Goal: Register for event/course

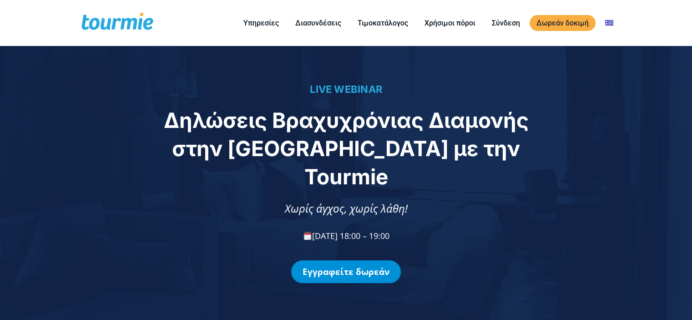
click at [357, 260] on link "Εγγραφείτε δωρεάν" at bounding box center [346, 271] width 110 height 23
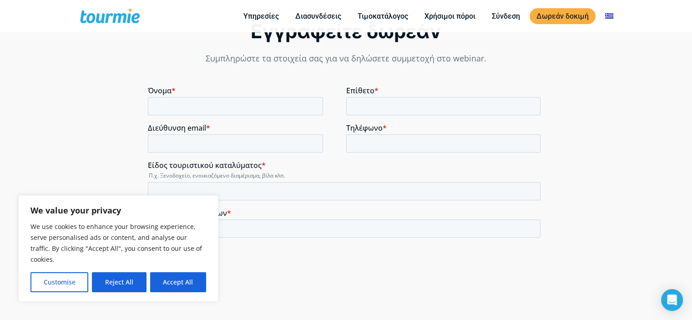
scroll to position [659, 0]
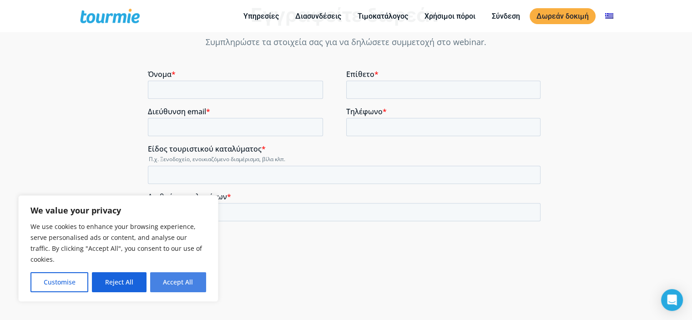
click at [167, 280] on button "Accept All" at bounding box center [178, 282] width 56 height 20
checkbox input "true"
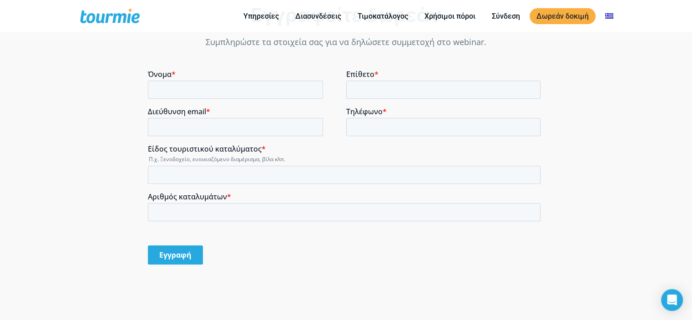
scroll to position [0, 0]
click at [205, 86] on input "Όνομα *" at bounding box center [235, 90] width 175 height 18
click at [193, 93] on input "Όνομα *" at bounding box center [235, 90] width 175 height 18
type input "ΣΤΑΥΡΟΣ"
click at [206, 129] on input "Διεύθυνση email *" at bounding box center [235, 127] width 175 height 18
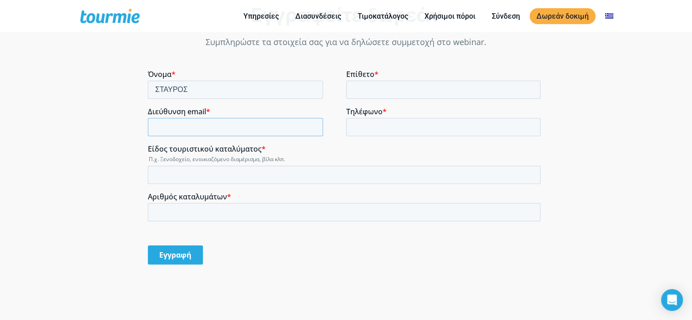
type input "[EMAIL_ADDRESS][DOMAIN_NAME]"
click at [368, 90] on input "Επίθετο *" at bounding box center [443, 90] width 195 height 18
type input "ΣΑΝΤΙΞΗΣ"
click at [398, 127] on input "Τηλέφωνο *" at bounding box center [443, 127] width 195 height 18
type input "[PHONE_NUMBER]"
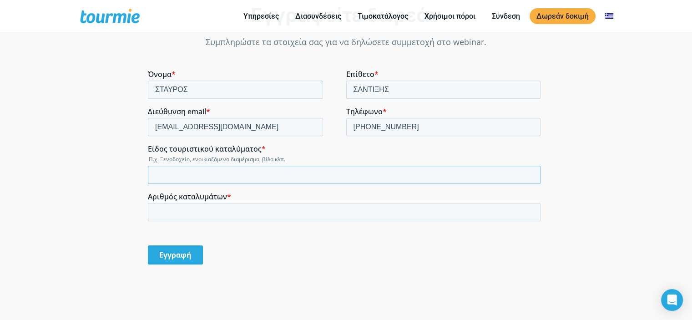
click at [189, 173] on input "Είδος τουριστικού καταλύματος *" at bounding box center [344, 175] width 393 height 18
drag, startPoint x: 189, startPoint y: 173, endPoint x: 286, endPoint y: 226, distance: 110.7
click at [286, 226] on fieldset "Αριθμός καταλυμάτων *" at bounding box center [346, 210] width 396 height 37
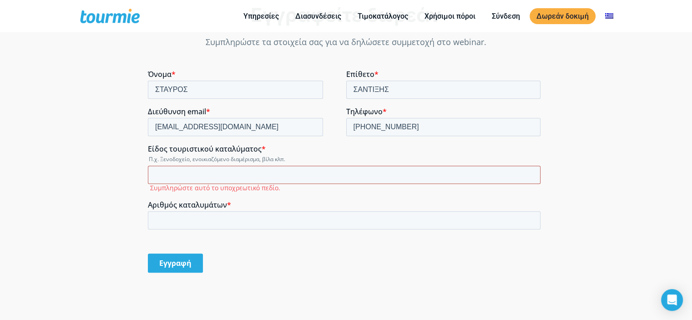
click at [178, 172] on input "Είδος τουριστικού καταλύματος *" at bounding box center [344, 175] width 393 height 18
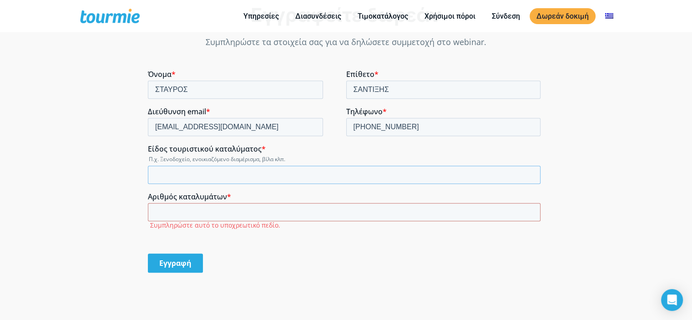
type input "e"
type input "ενοικιαζομενα διαμερισματα"
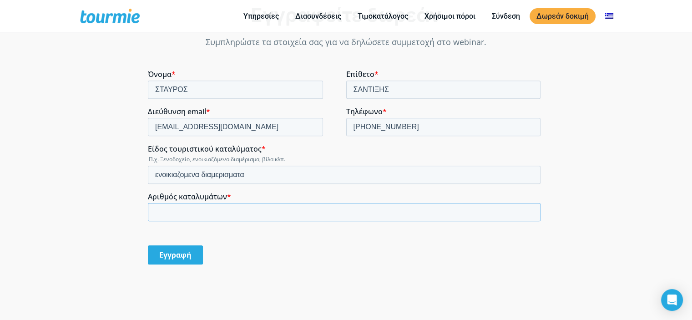
click at [193, 208] on input "Αριθμός καταλυμάτων *" at bounding box center [344, 212] width 393 height 18
type input "2"
click at [185, 256] on input "Εγγραφή" at bounding box center [175, 254] width 55 height 19
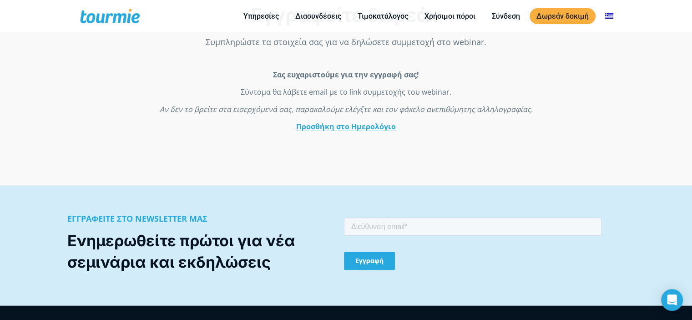
click at [332, 124] on link "Προσθήκη στο Ημερολόγιο" at bounding box center [346, 126] width 100 height 10
